Goal: Navigation & Orientation: Find specific page/section

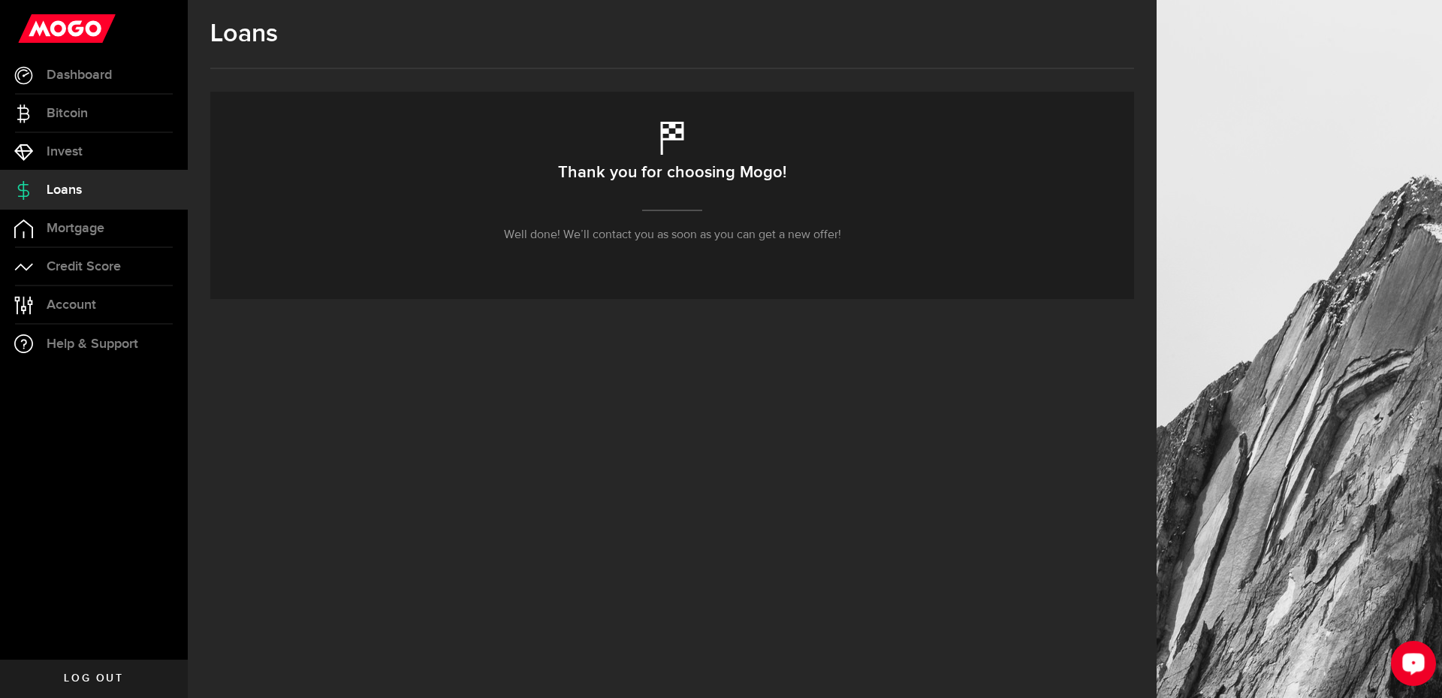
click at [1407, 674] on div "Open LiveChat chat widget" at bounding box center [1414, 663] width 26 height 26
click at [94, 222] on span "Mortgage" at bounding box center [76, 229] width 58 height 14
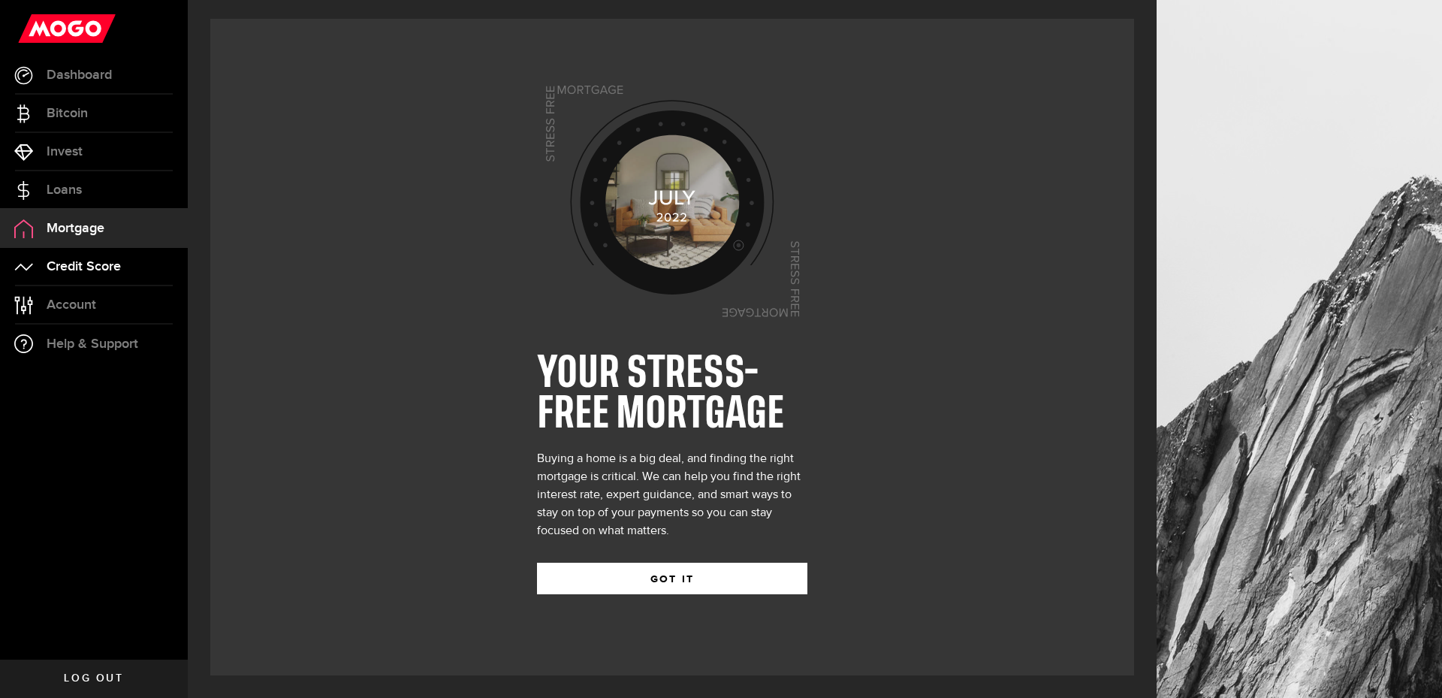
click at [94, 261] on span "Credit Score" at bounding box center [84, 267] width 74 height 14
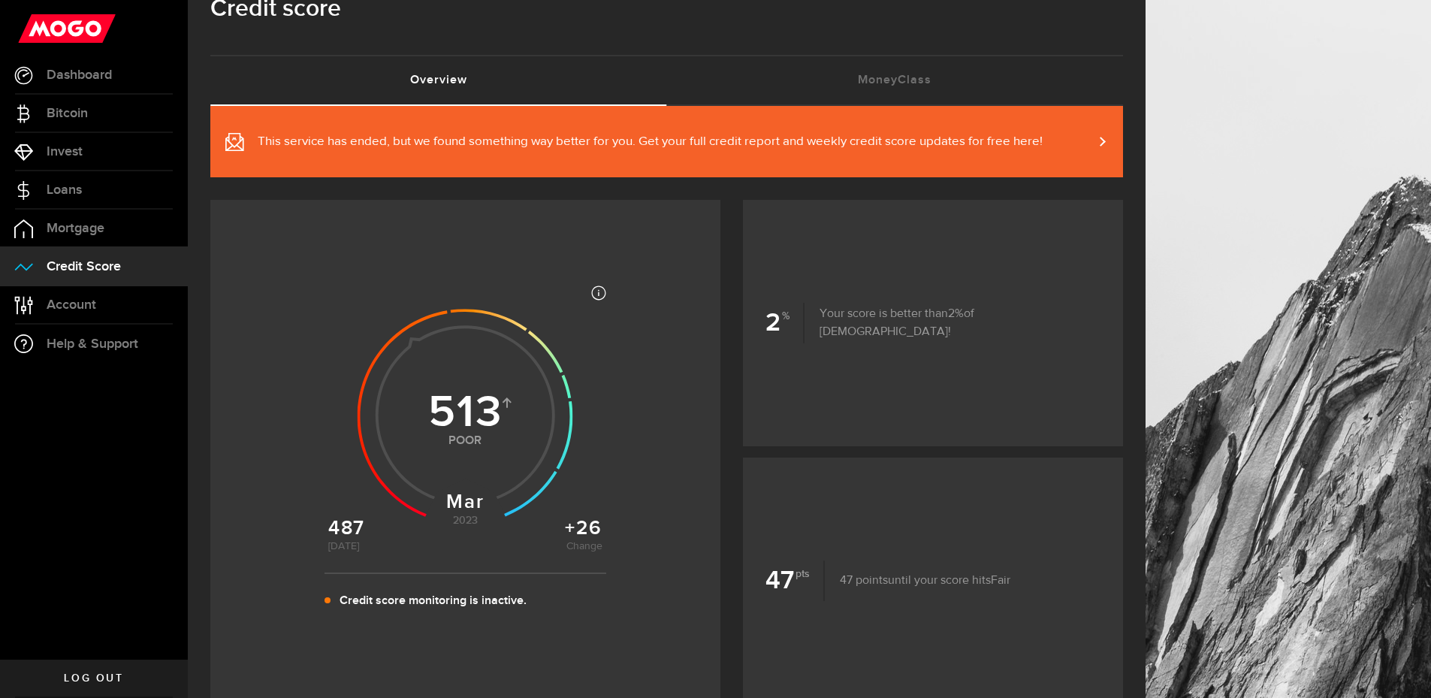
scroll to position [75, 0]
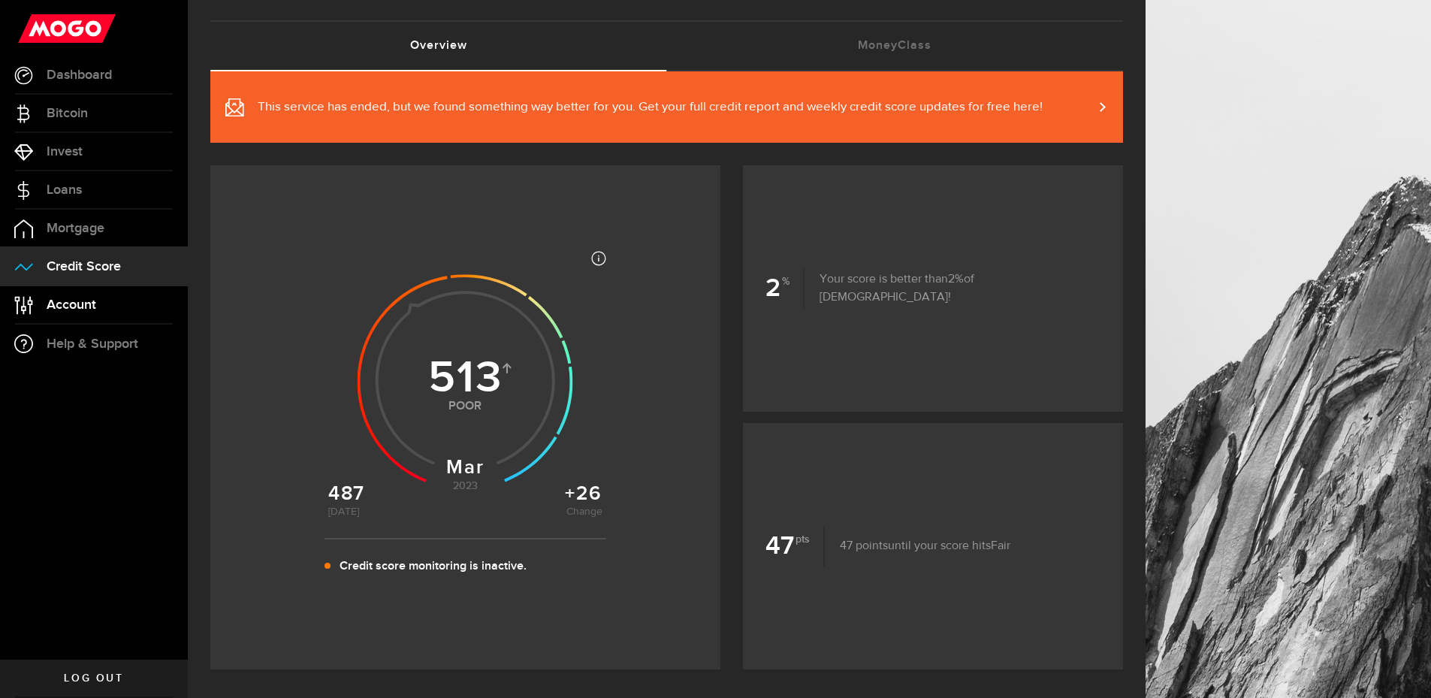
click at [88, 298] on span "Account" at bounding box center [72, 305] width 50 height 14
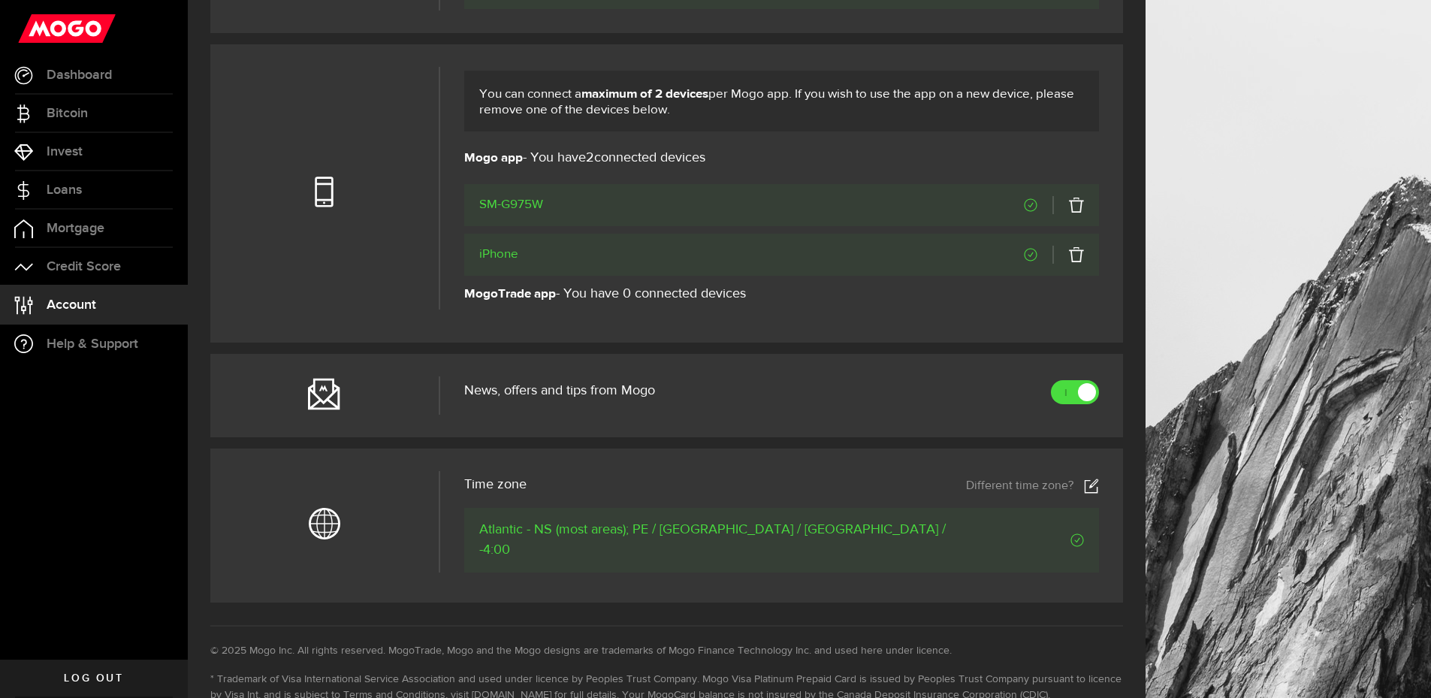
scroll to position [601, 0]
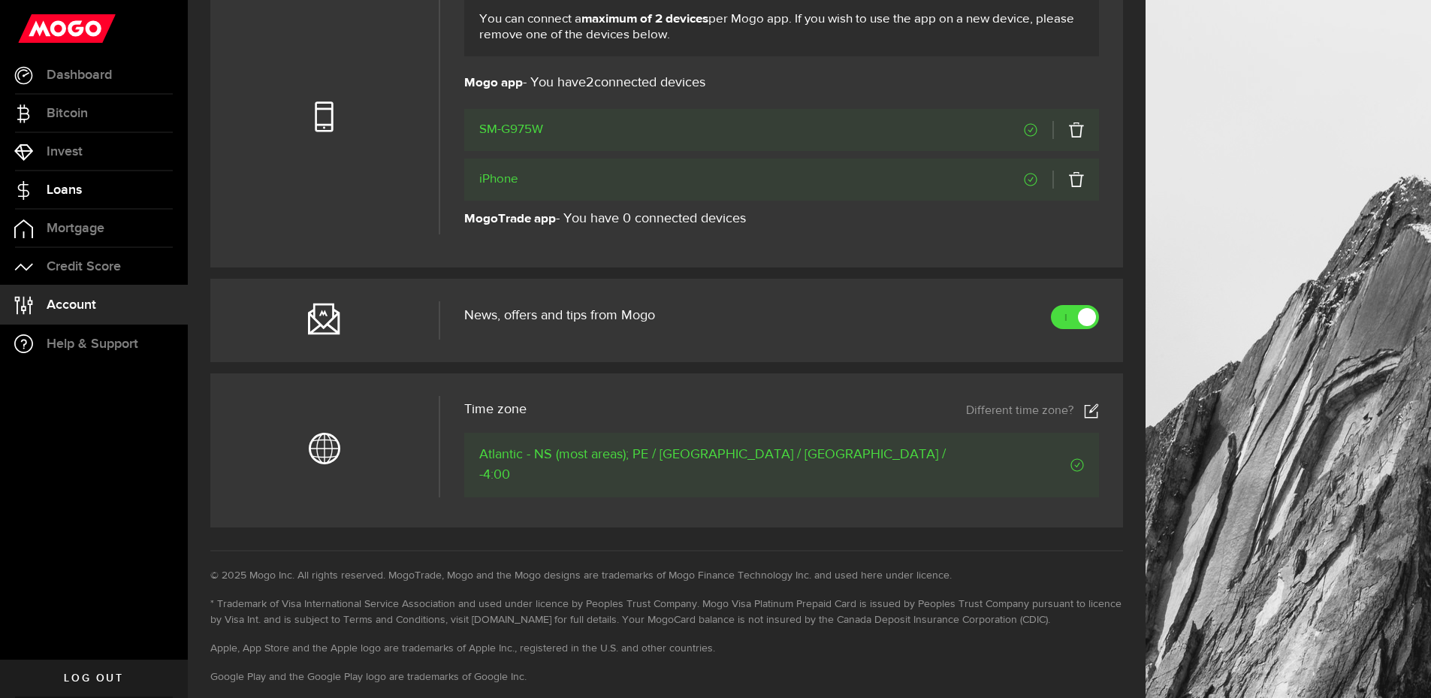
click at [85, 186] on link "Loans" at bounding box center [94, 190] width 188 height 38
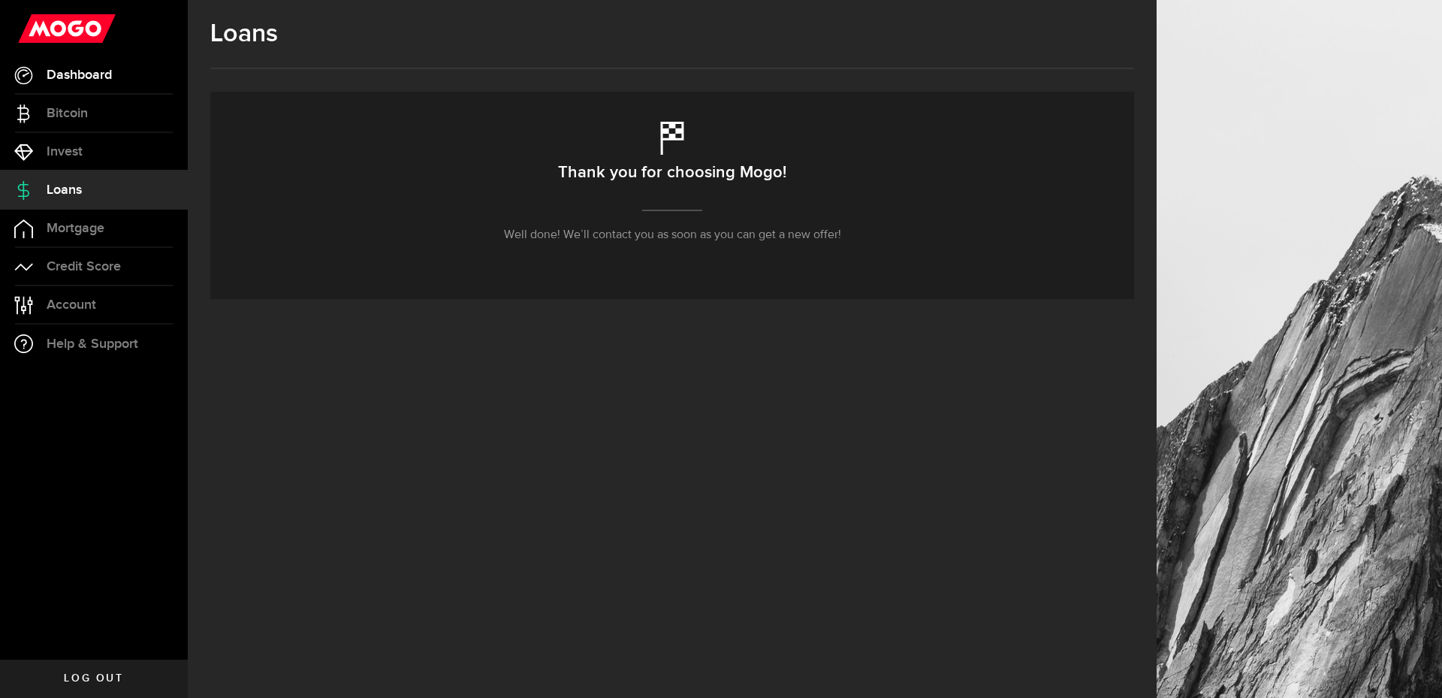
click at [103, 78] on span "Dashboard" at bounding box center [79, 75] width 65 height 14
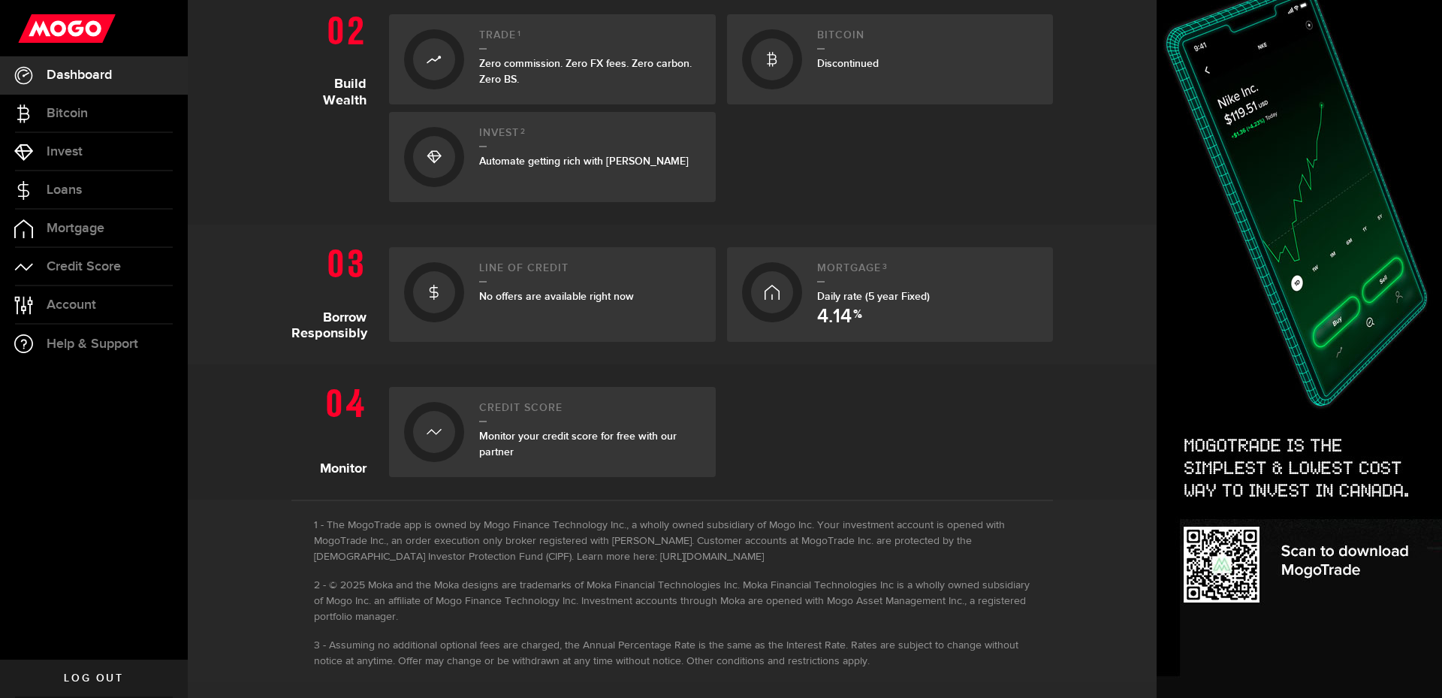
scroll to position [498, 0]
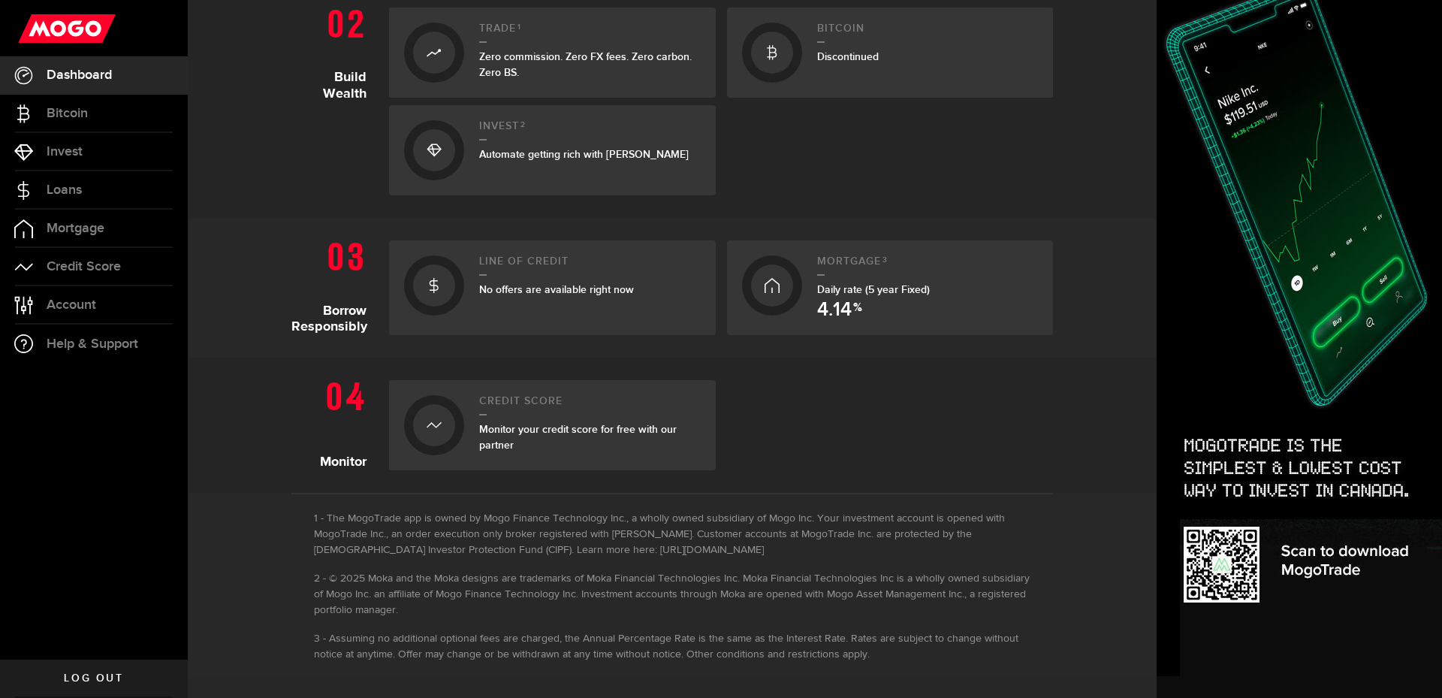
click at [532, 284] on span "No offers are available right now" at bounding box center [556, 289] width 155 height 13
